Goal: Task Accomplishment & Management: Manage account settings

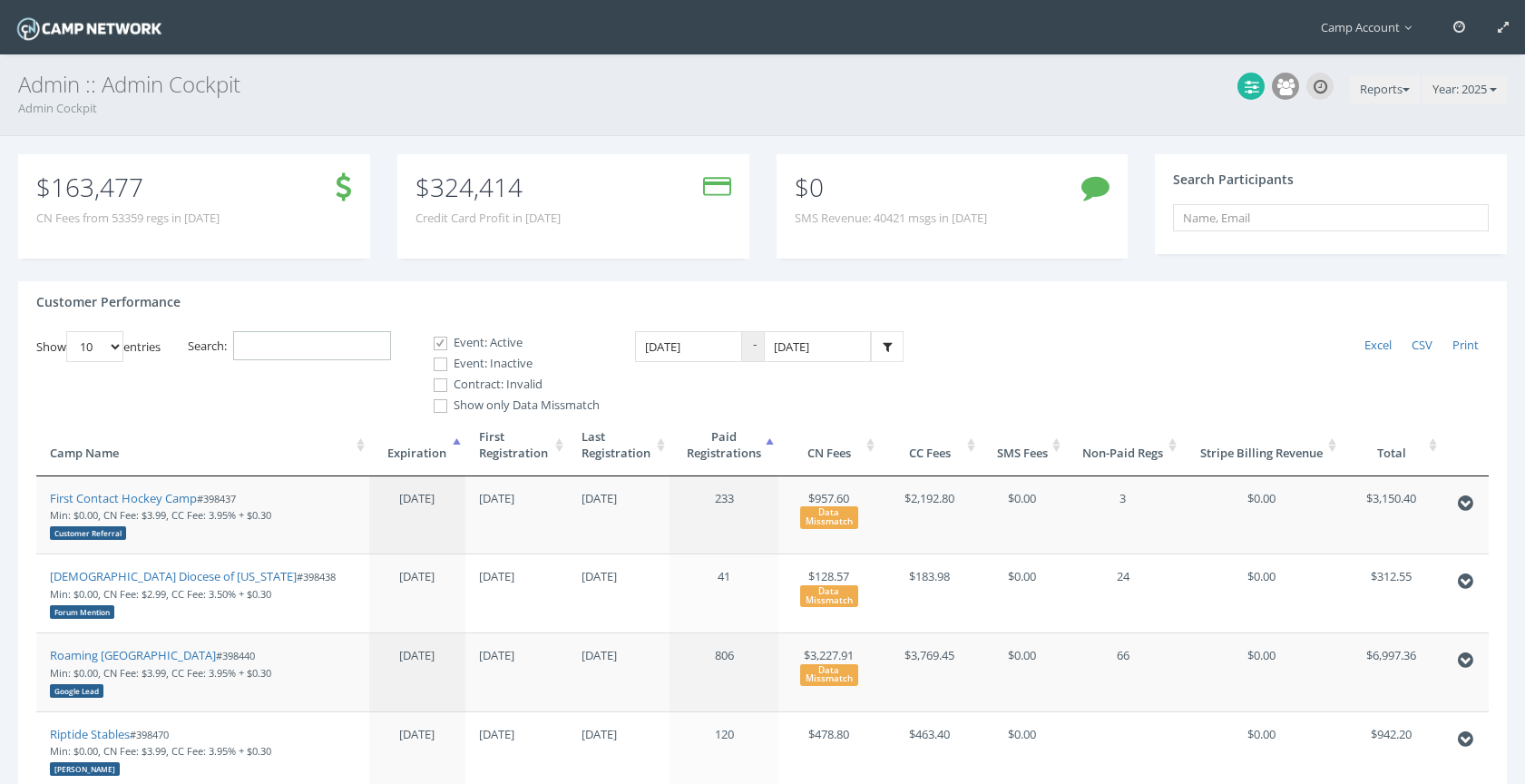
click at [386, 341] on input "Search:" at bounding box center [313, 346] width 158 height 30
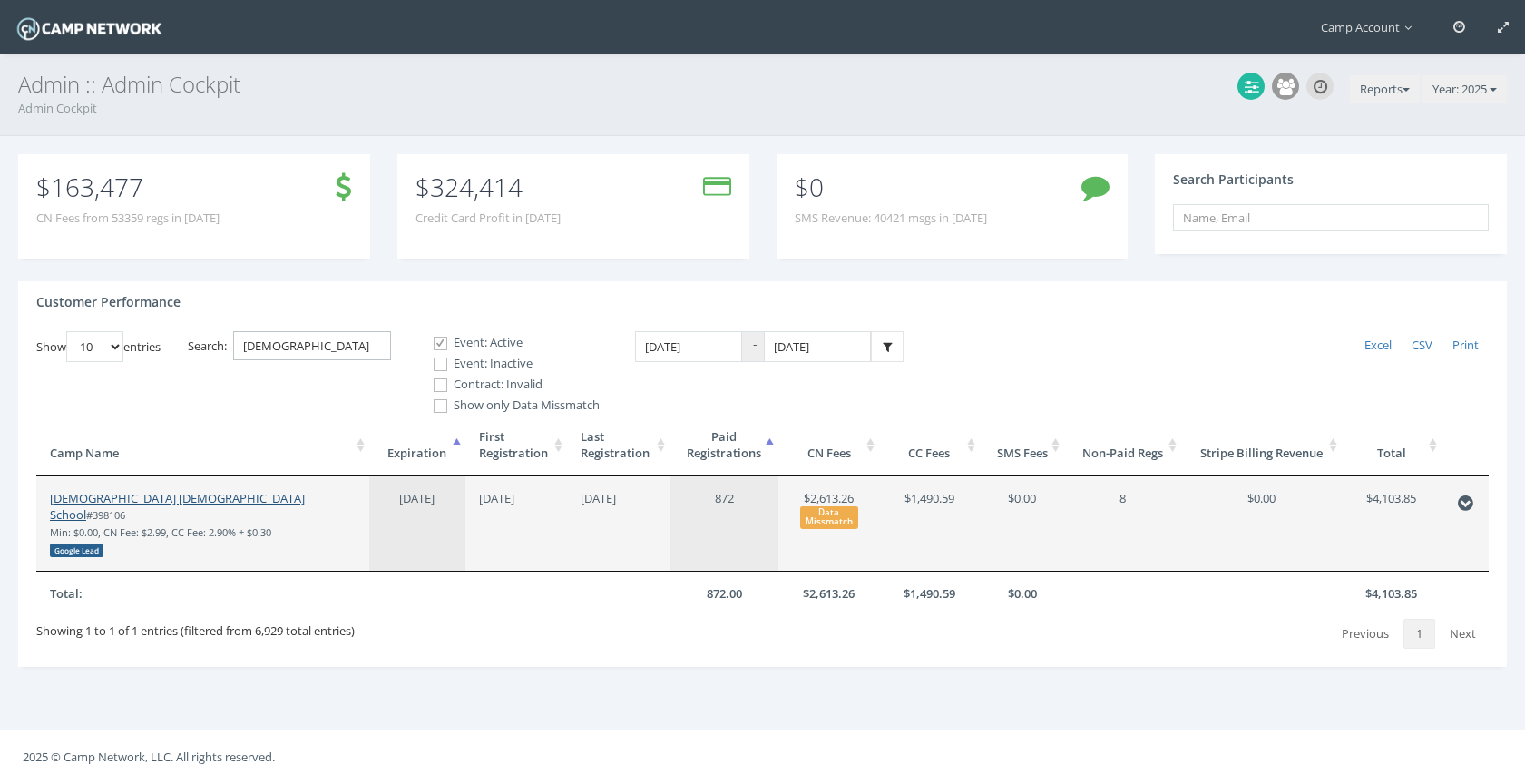
type input "evang"
drag, startPoint x: 185, startPoint y: 498, endPoint x: 185, endPoint y: 10, distance: 488.0
click at [0, 0] on main "Camp Account My Profile My Events My Team" at bounding box center [762, 392] width 1525 height 784
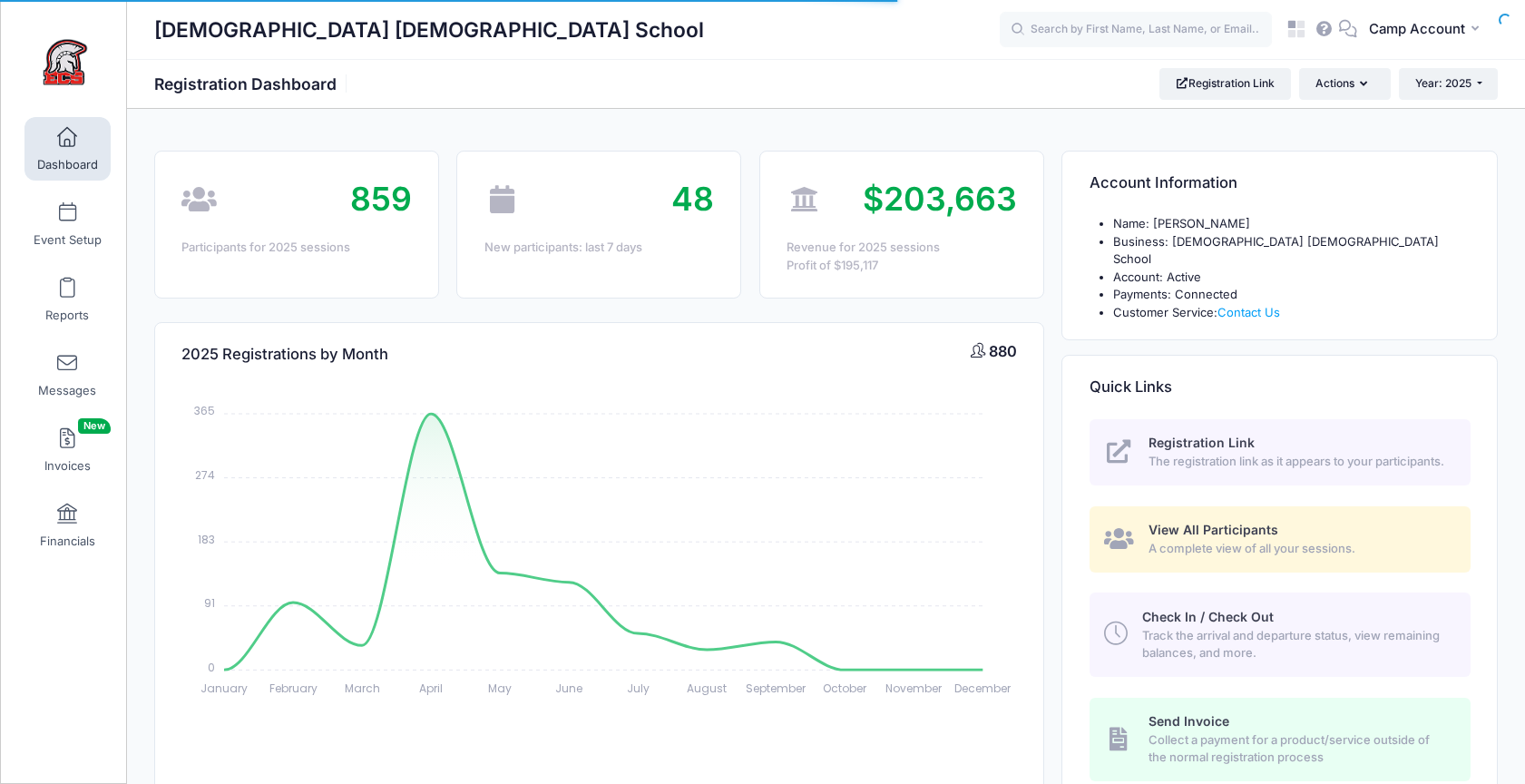
select select
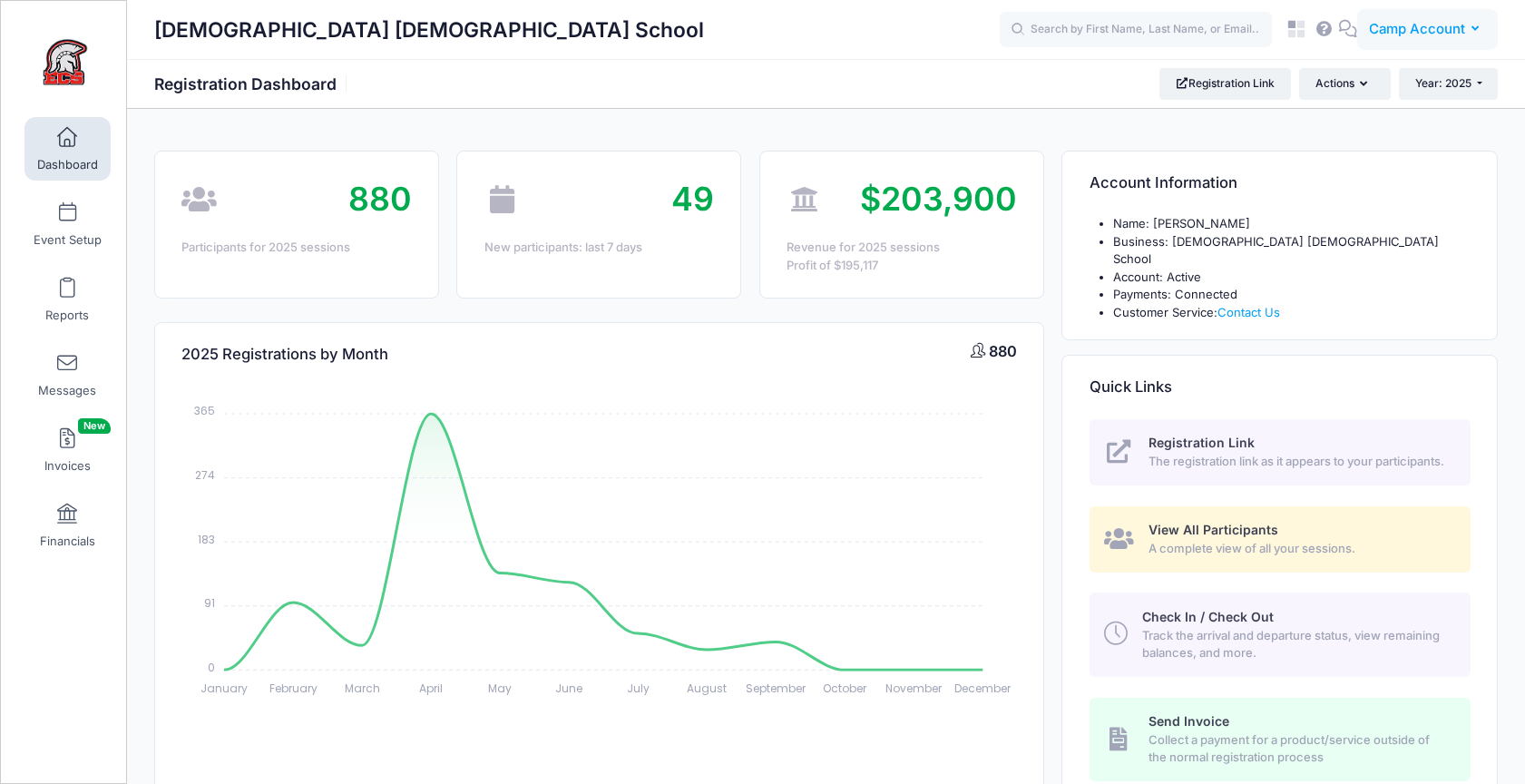
click at [1383, 25] on span "Camp Account" at bounding box center [1417, 29] width 96 height 20
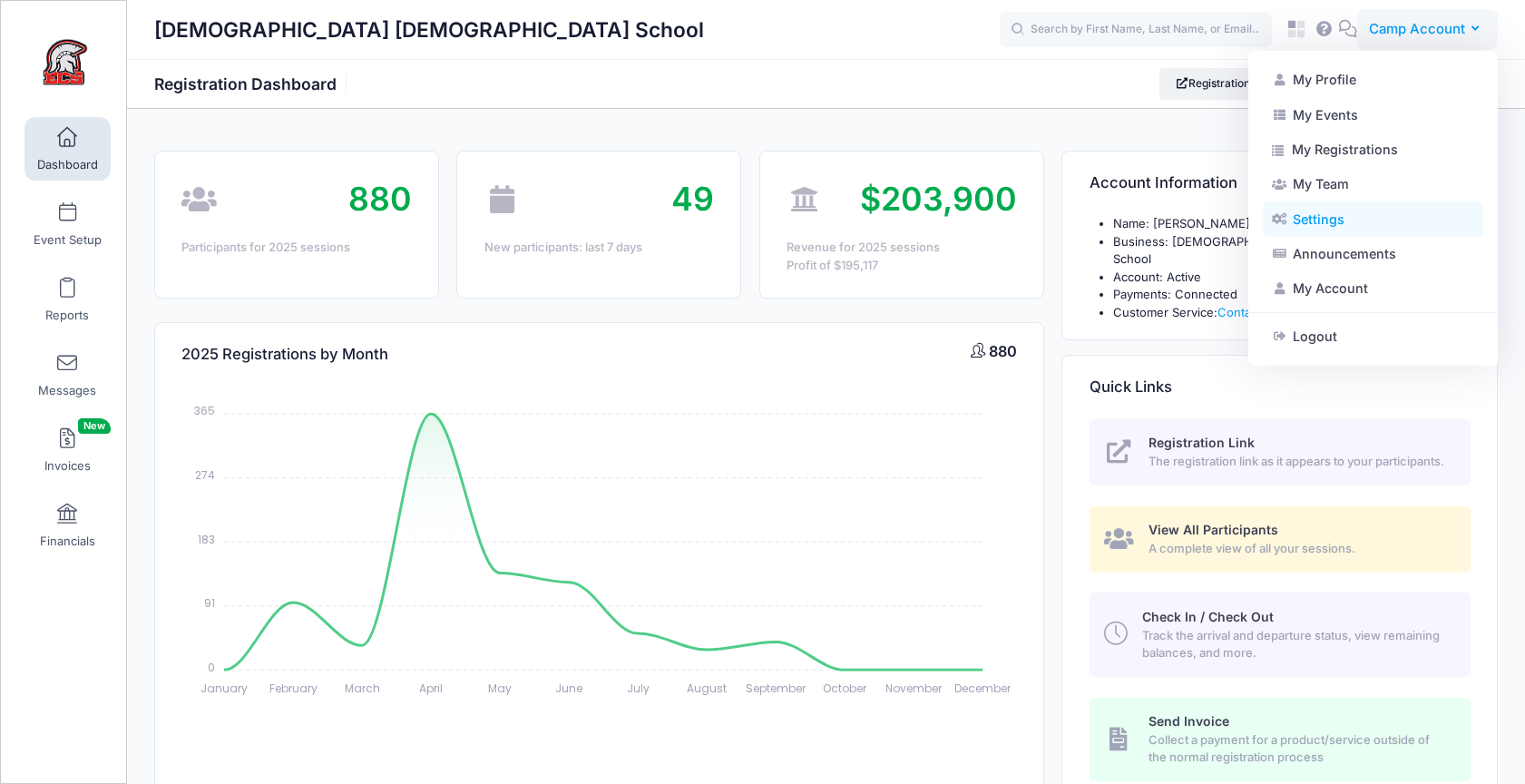
click at [1352, 209] on link "Settings" at bounding box center [1373, 218] width 221 height 35
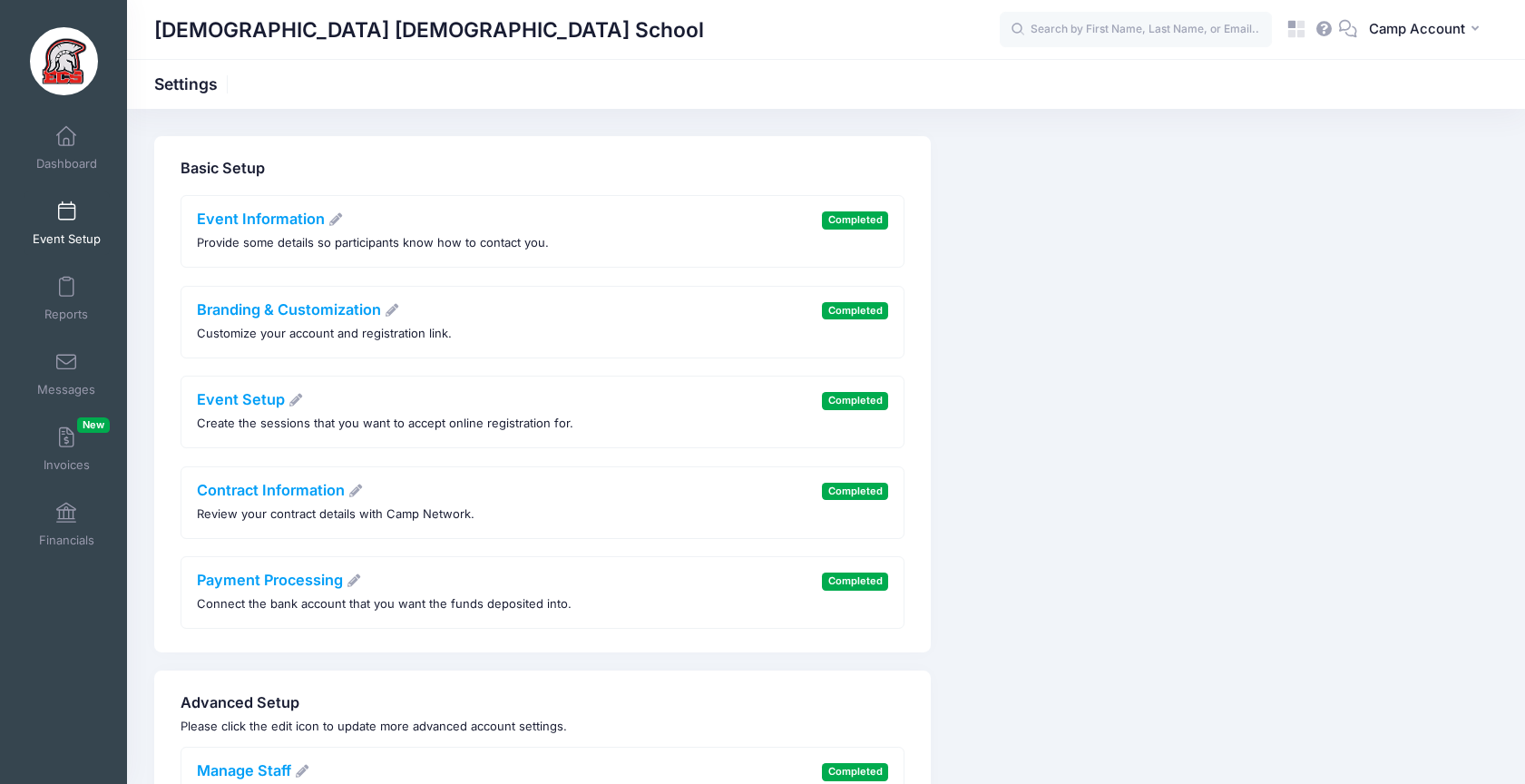
click at [94, 232] on span "Event Setup" at bounding box center [66, 239] width 68 height 16
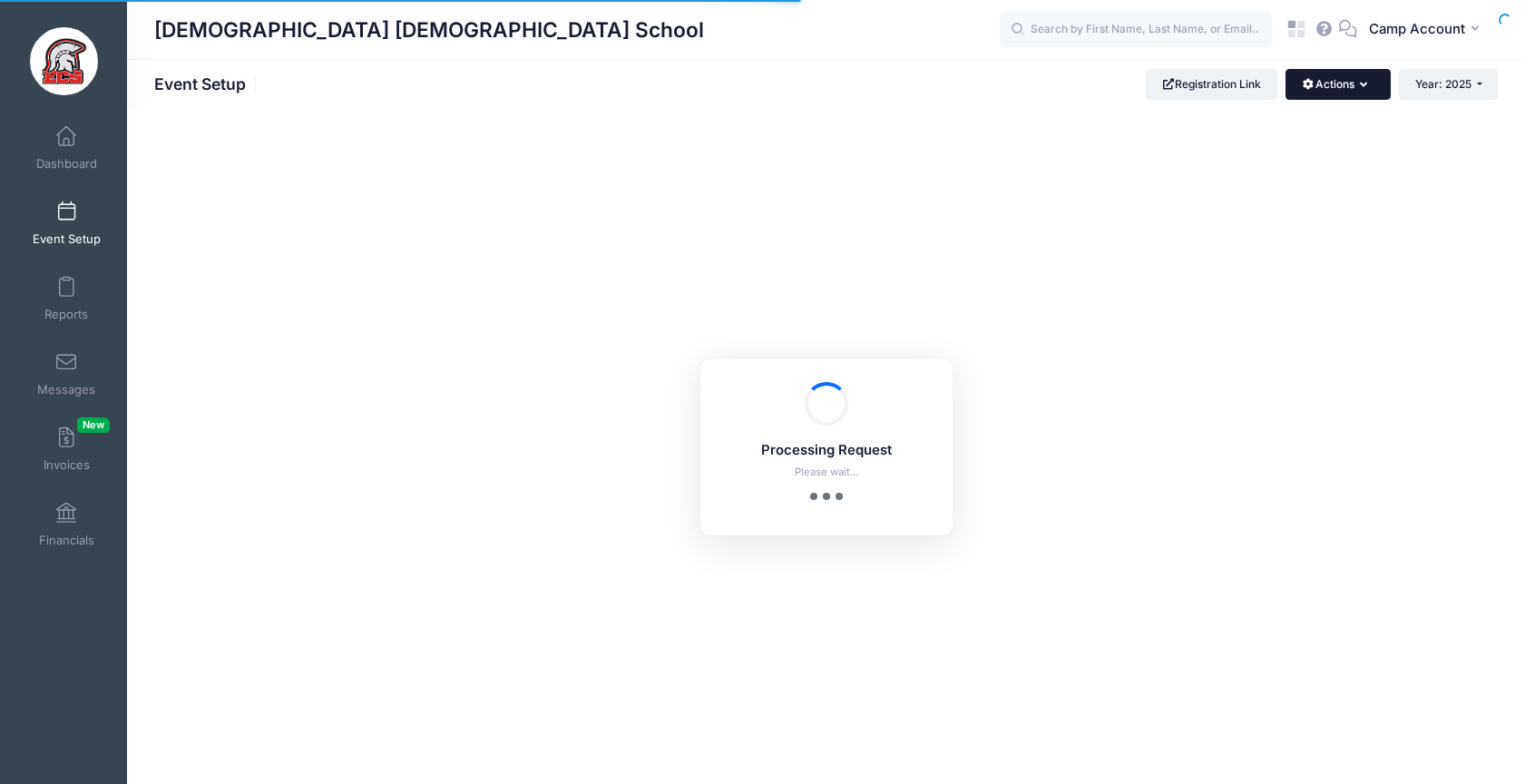
click at [1310, 91] on button "Actions" at bounding box center [1338, 84] width 105 height 31
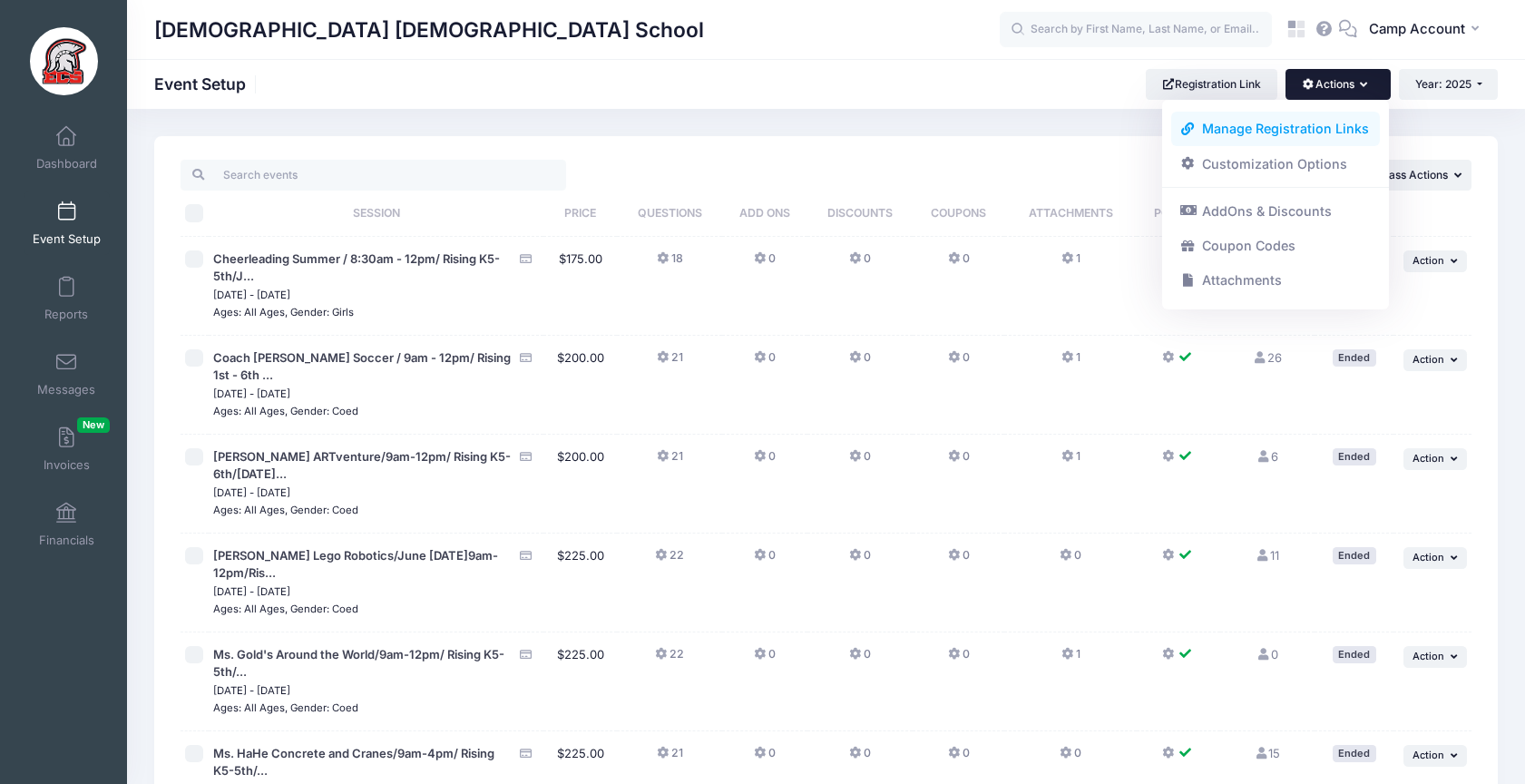
click at [1312, 134] on link "Manage Registration Links" at bounding box center [1276, 129] width 210 height 35
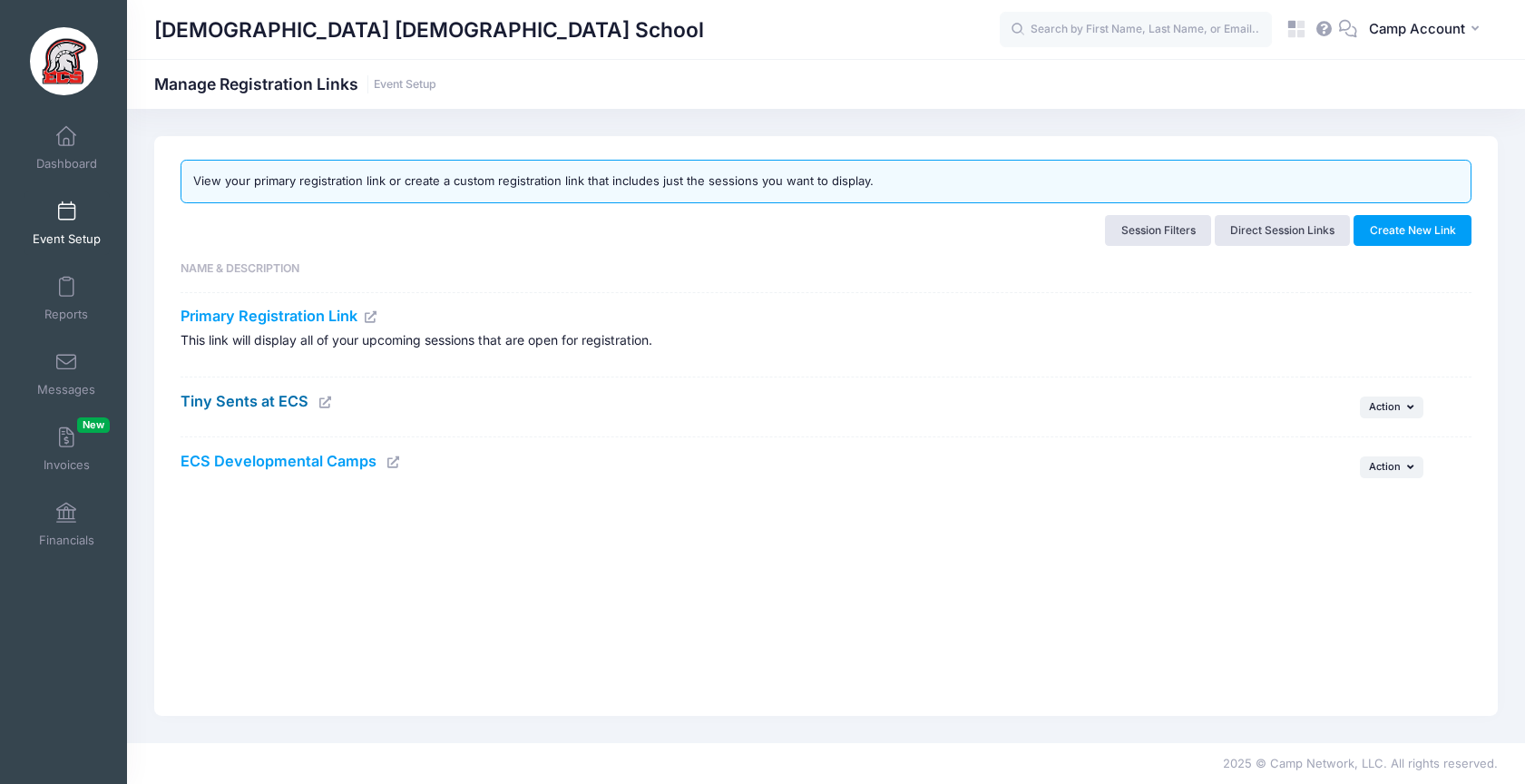
click at [273, 402] on link "Tiny Sents at ECS" at bounding box center [244, 400] width 128 height 18
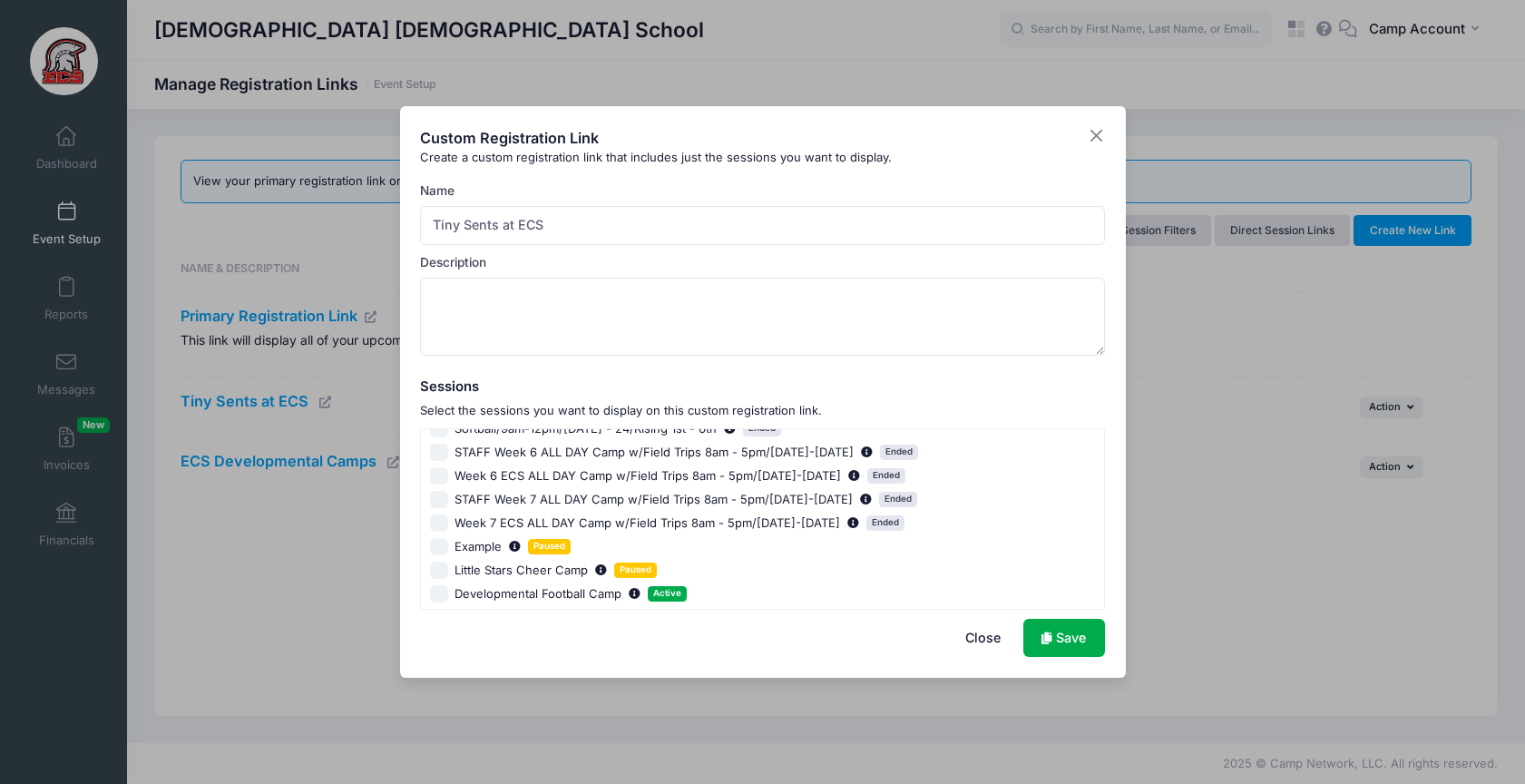
scroll to position [1011, 0]
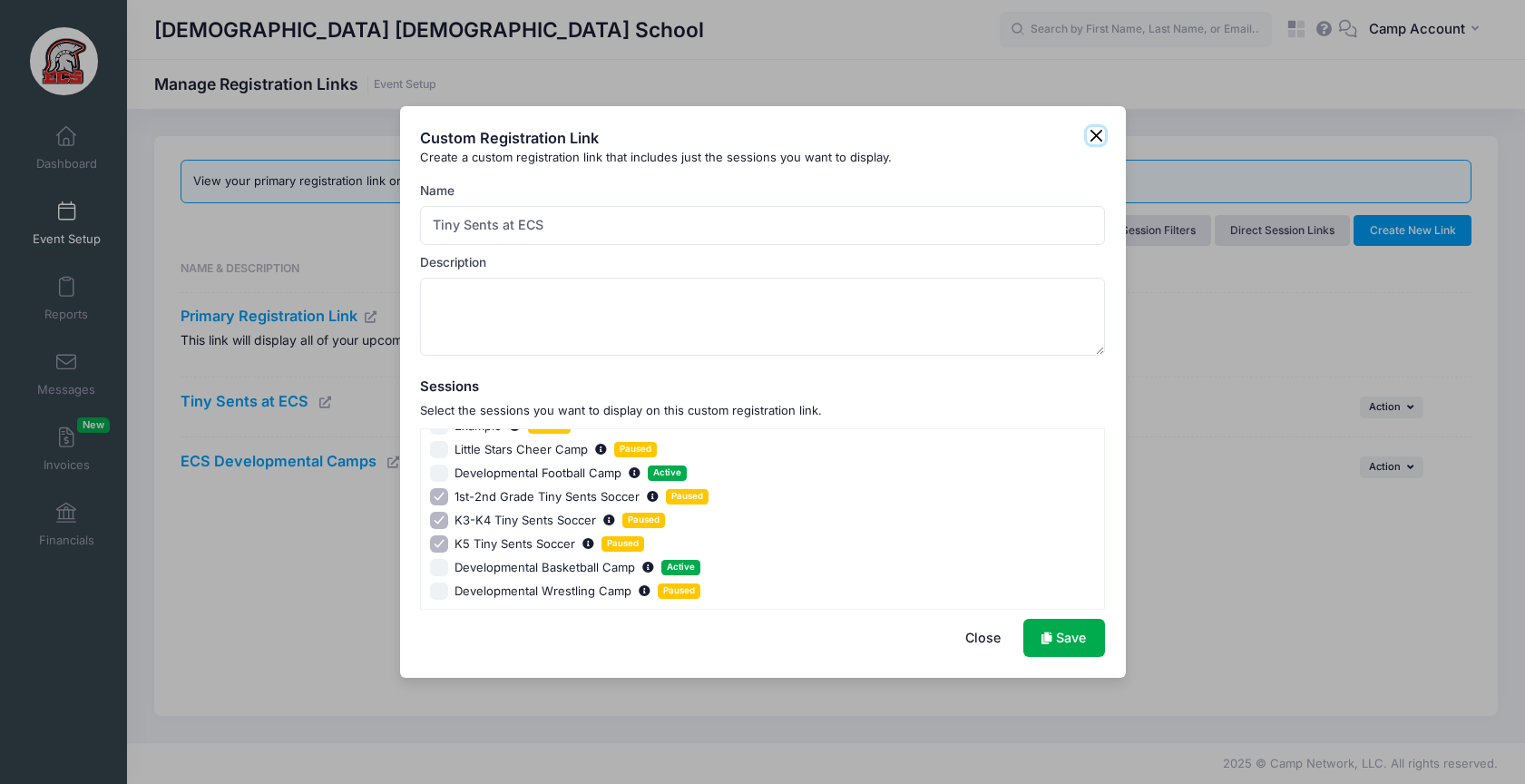
click at [1103, 138] on button "Close" at bounding box center [1096, 135] width 18 height 18
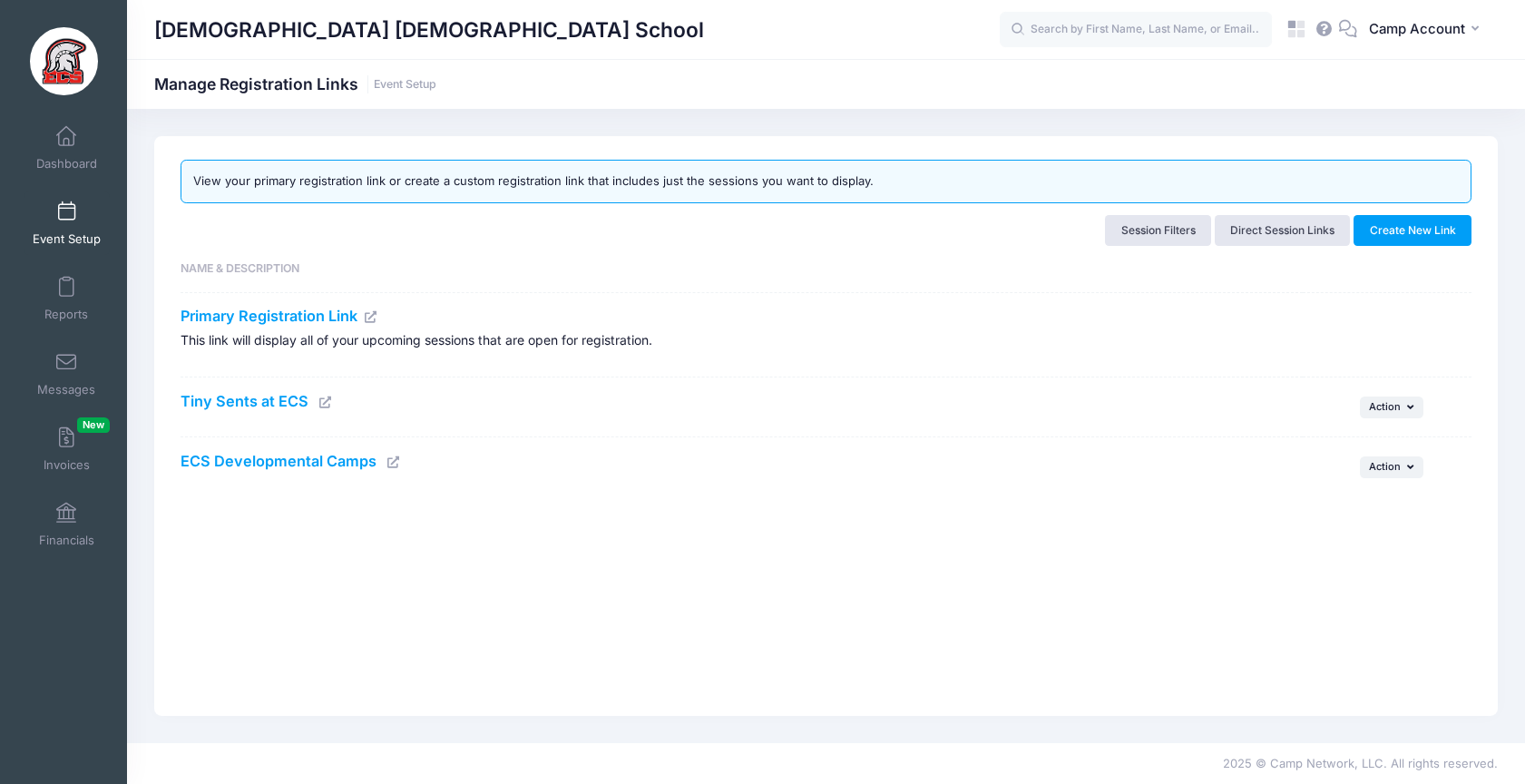
click at [326, 399] on icon at bounding box center [325, 402] width 15 height 12
click at [395, 457] on icon at bounding box center [394, 463] width 15 height 12
click at [392, 458] on icon at bounding box center [394, 463] width 15 height 12
